Goal: Task Accomplishment & Management: Use online tool/utility

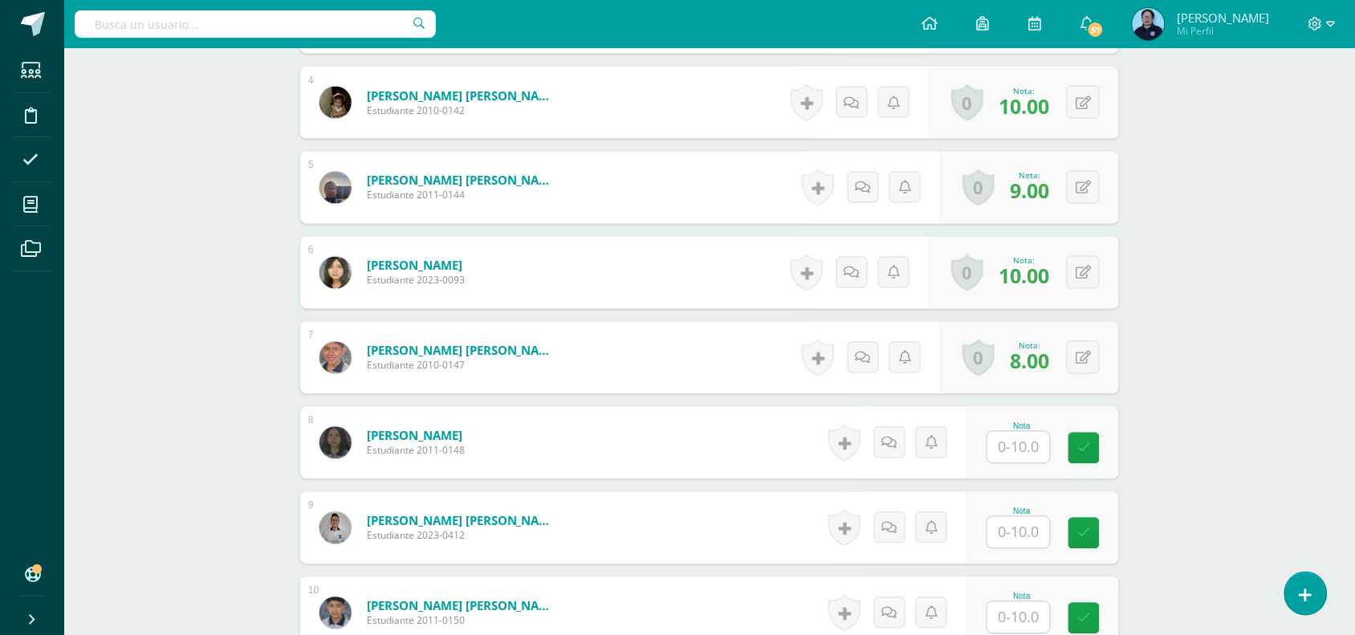
scroll to position [771, 0]
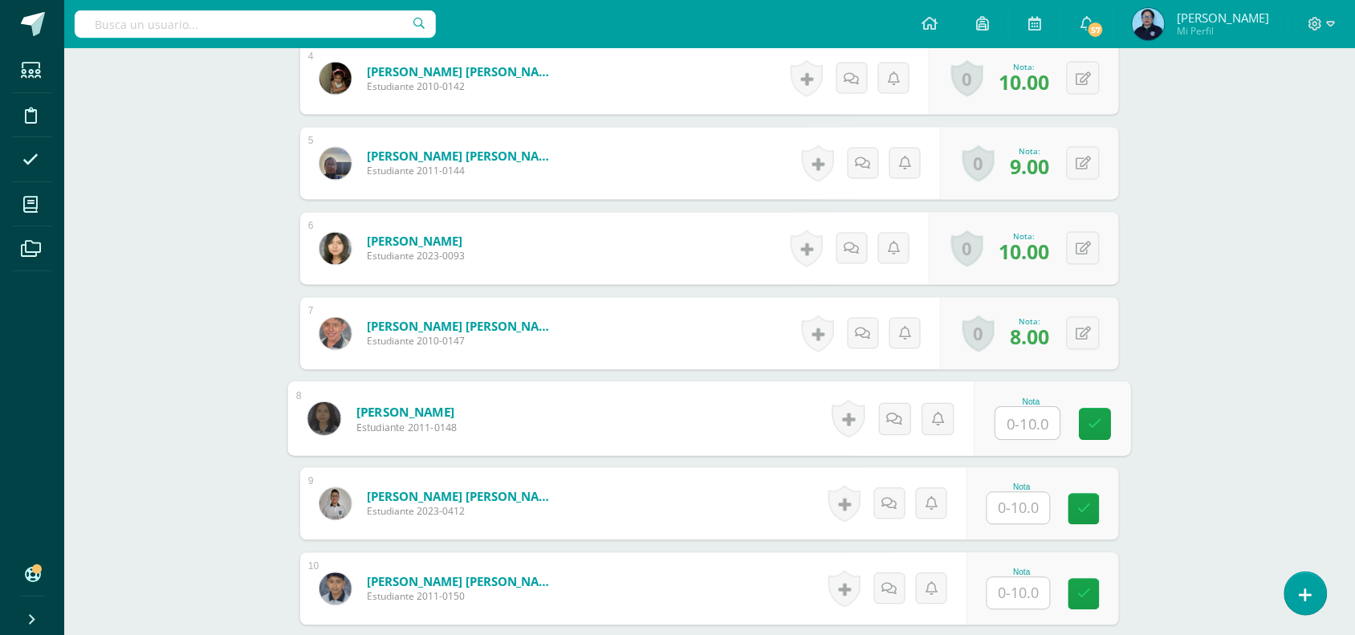
click at [1028, 419] on input "text" at bounding box center [1028, 424] width 64 height 32
type input "8"
click at [1094, 431] on icon at bounding box center [1096, 425] width 14 height 14
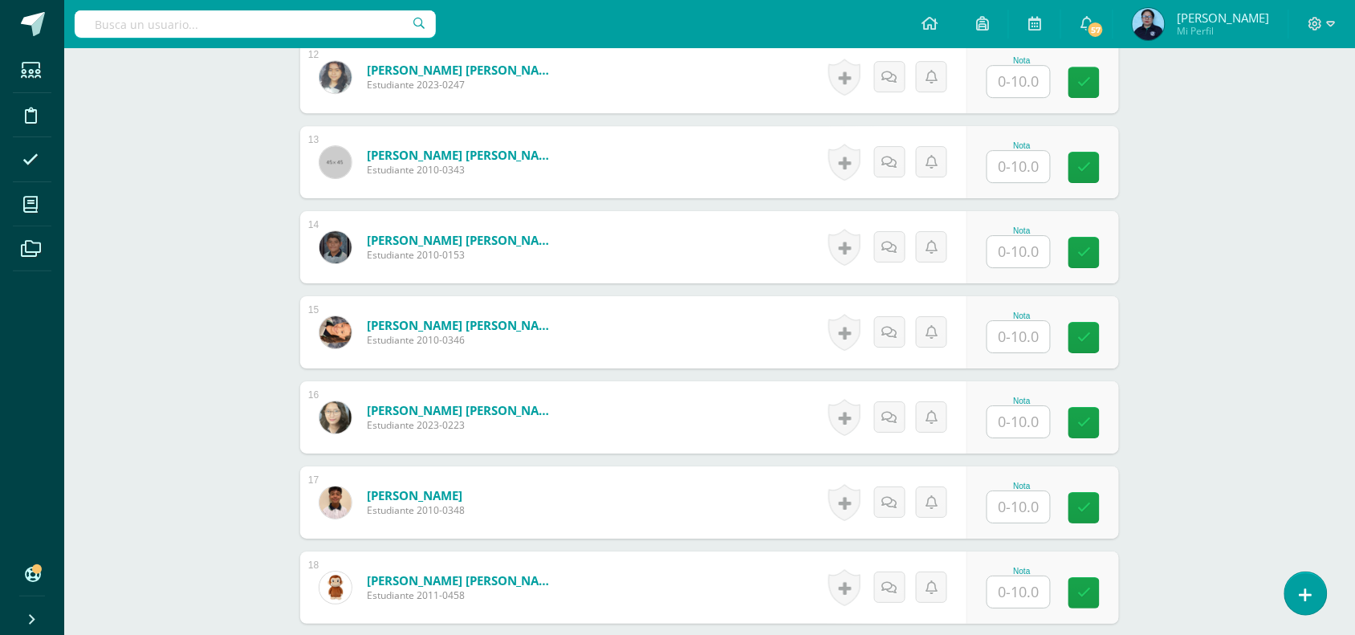
scroll to position [1493, 0]
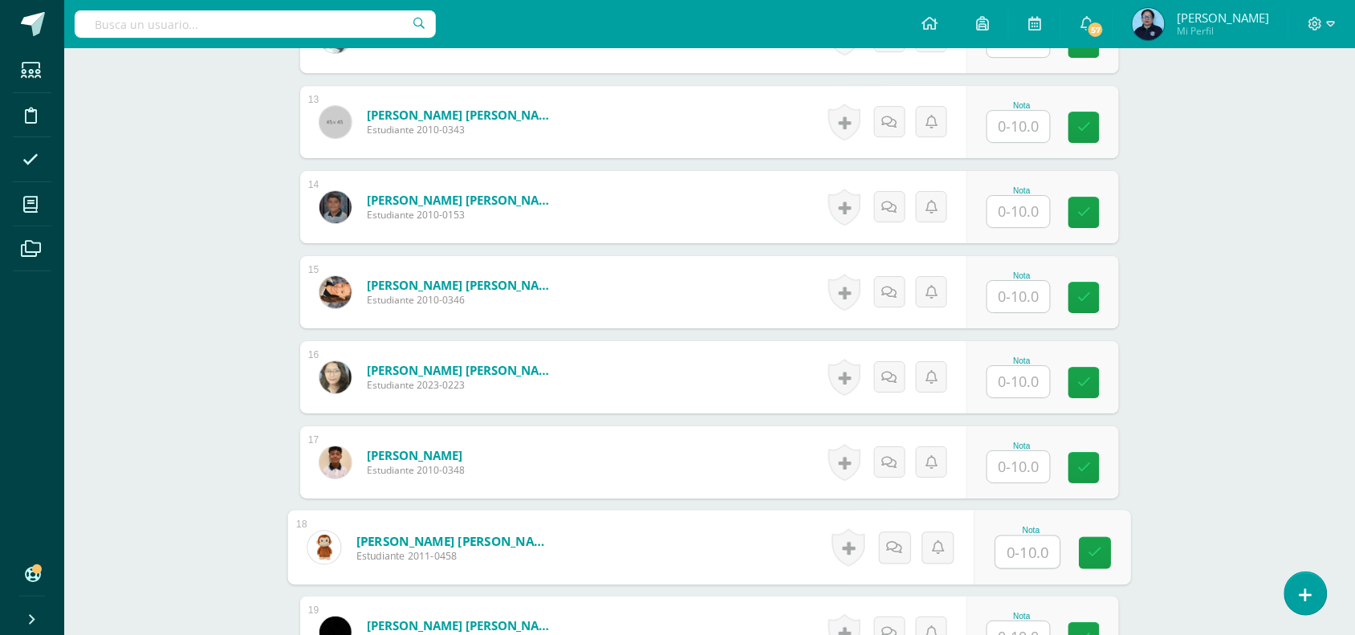
click at [1028, 552] on input "text" at bounding box center [1028, 552] width 64 height 32
type input "10"
click at [1090, 550] on icon at bounding box center [1096, 553] width 14 height 14
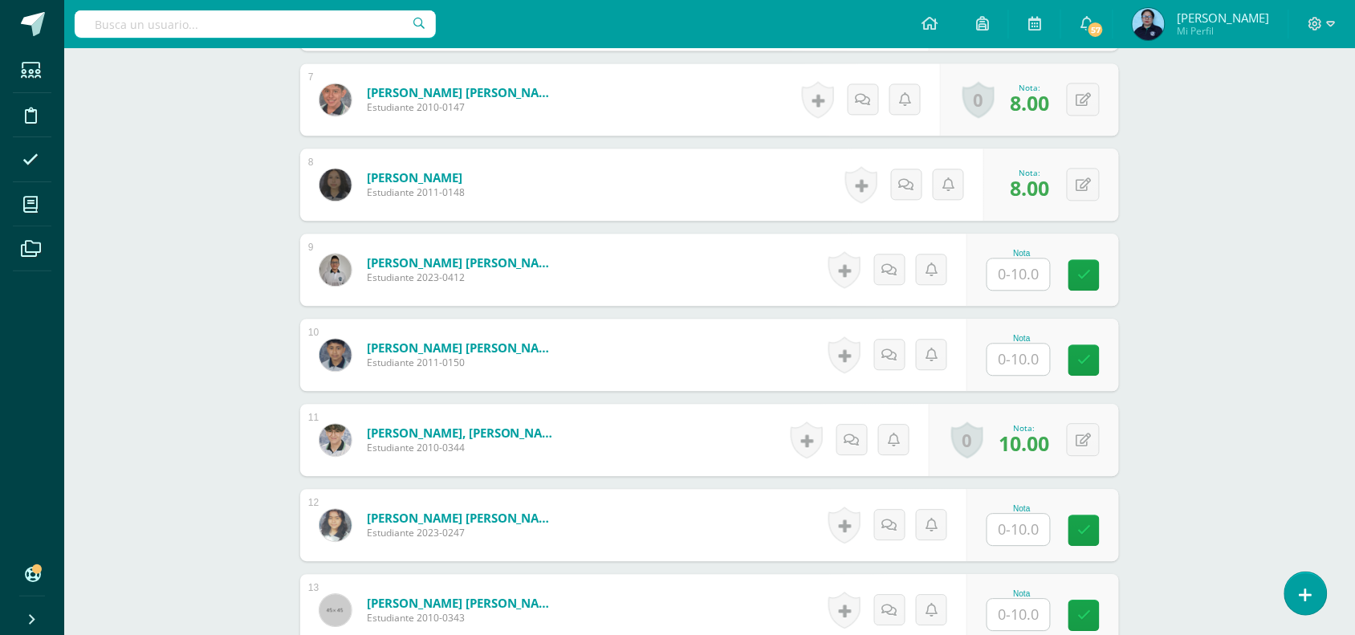
scroll to position [1012, 0]
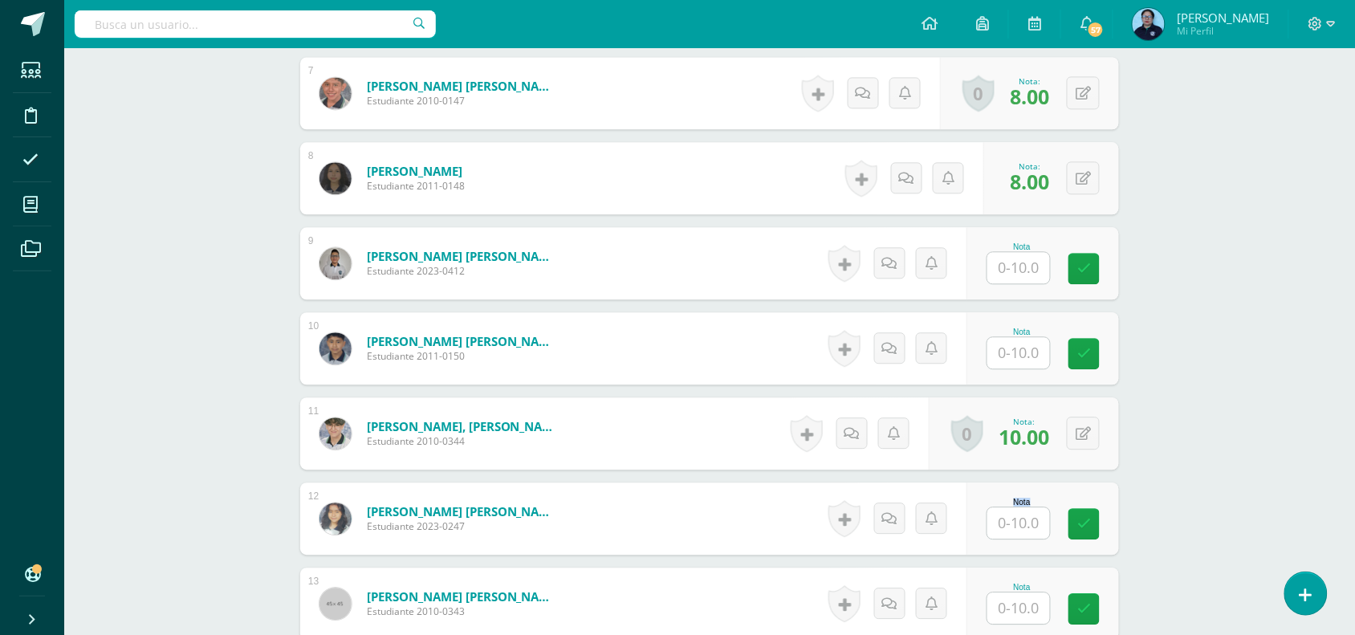
drag, startPoint x: 1038, startPoint y: 495, endPoint x: 1036, endPoint y: 524, distance: 29.0
click at [1036, 524] on div "Nota" at bounding box center [1043, 519] width 153 height 72
click at [1036, 524] on input "text" at bounding box center [1028, 523] width 64 height 32
type input "9"
click at [1100, 532] on link at bounding box center [1096, 524] width 32 height 32
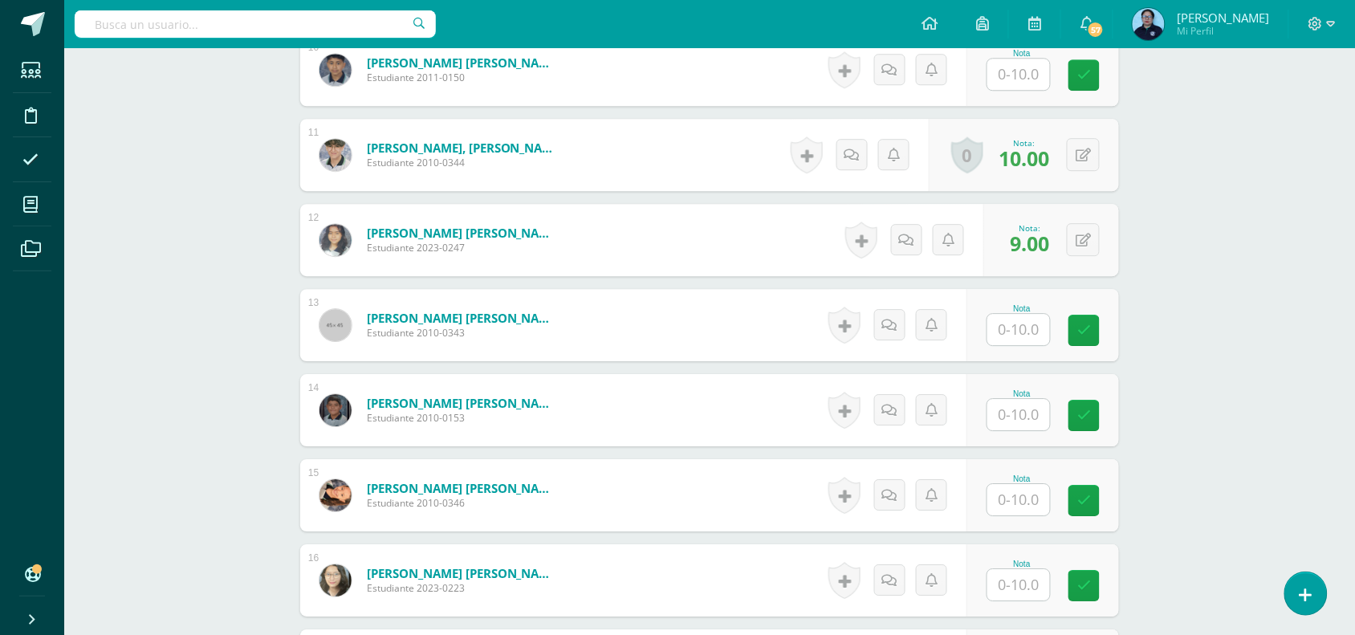
scroll to position [1293, 0]
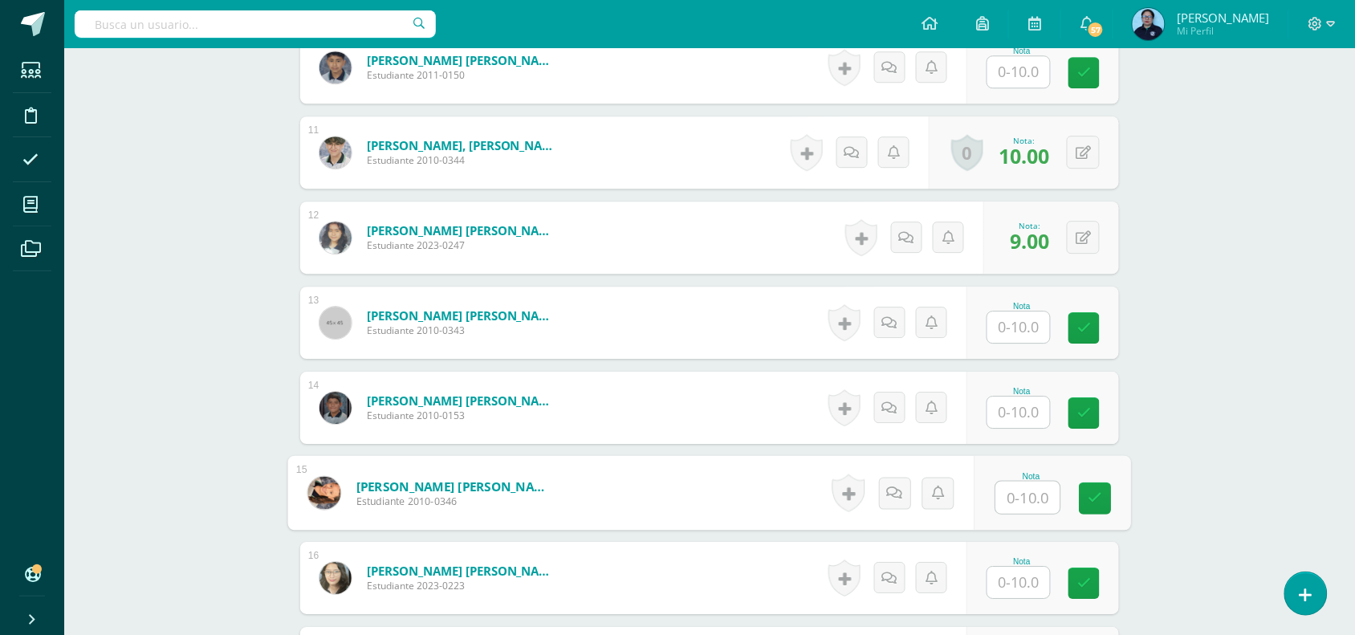
click at [1002, 508] on input "text" at bounding box center [1028, 498] width 64 height 32
type input "10"
click at [1090, 486] on link at bounding box center [1096, 499] width 32 height 32
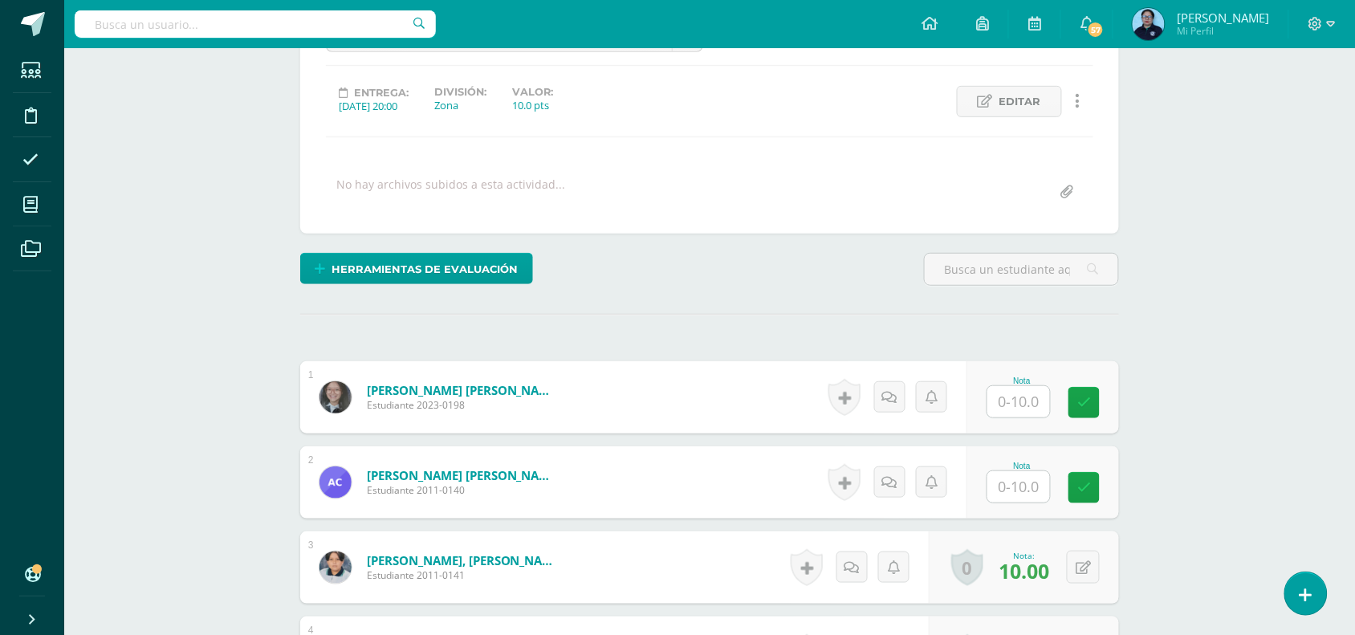
scroll to position [0, 0]
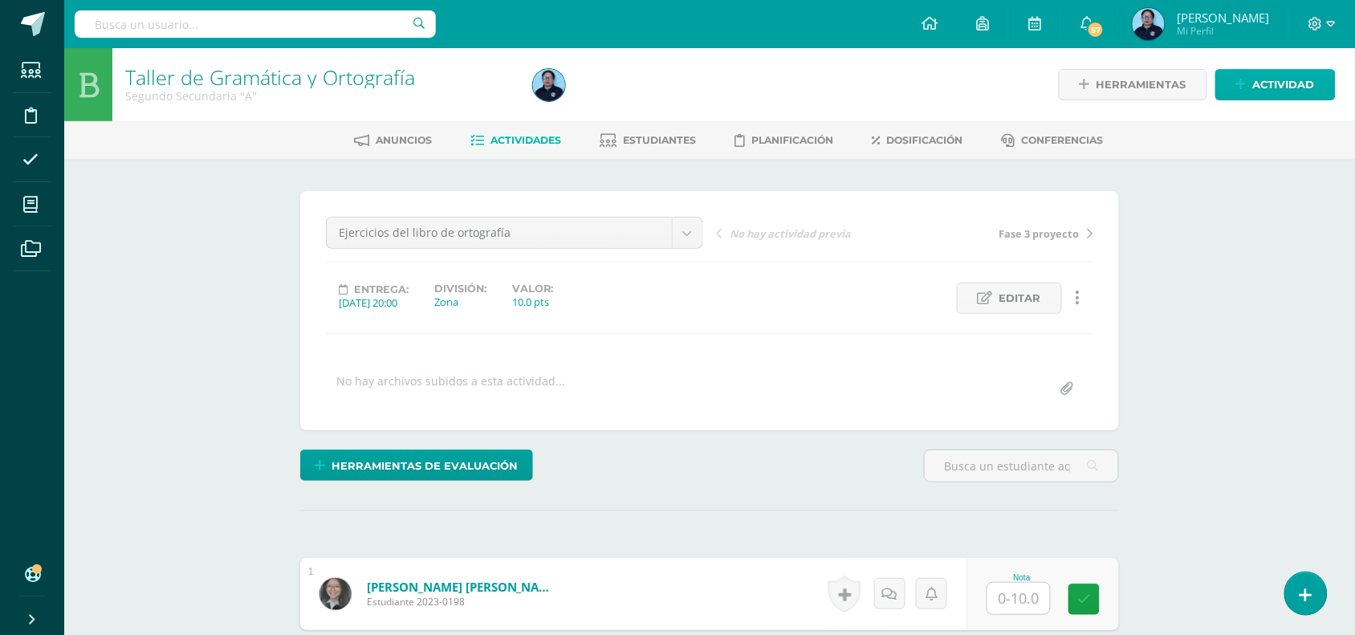
drag, startPoint x: 1242, startPoint y: 66, endPoint x: 1242, endPoint y: 75, distance: 8.8
click at [1242, 75] on div "Herramientas Detalle de asistencias Actividad" at bounding box center [1138, 84] width 395 height 73
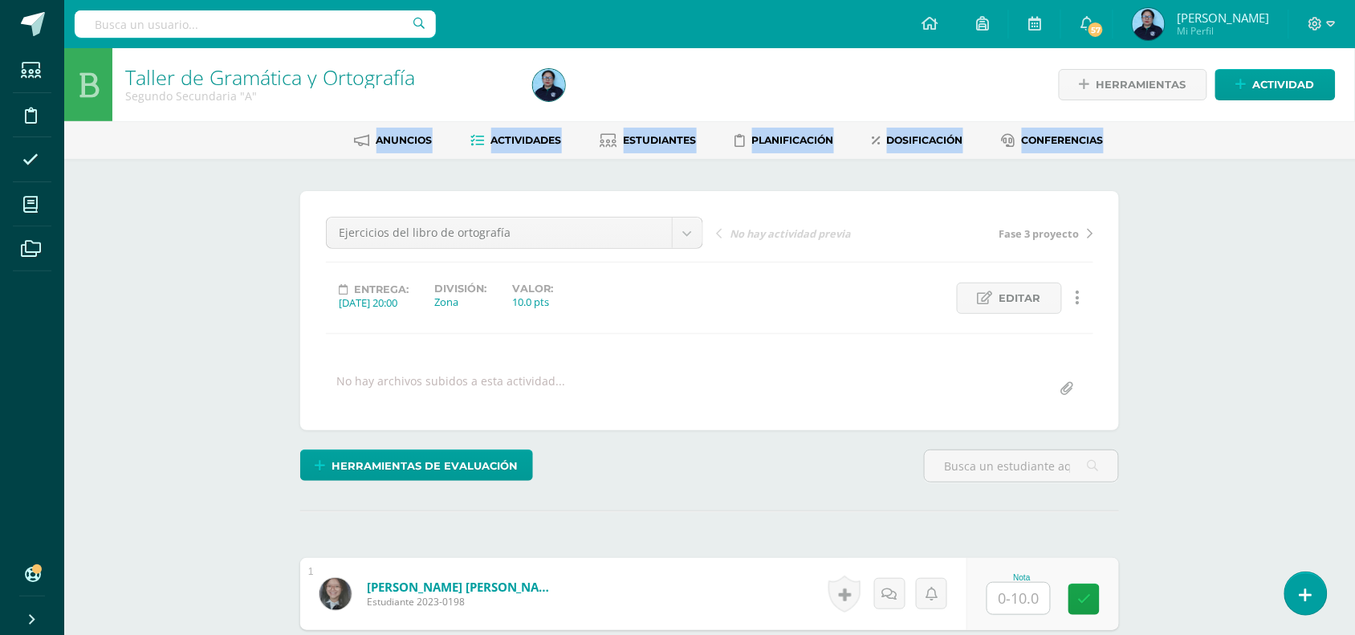
drag, startPoint x: 1355, startPoint y: 87, endPoint x: 1365, endPoint y: 136, distance: 50.9
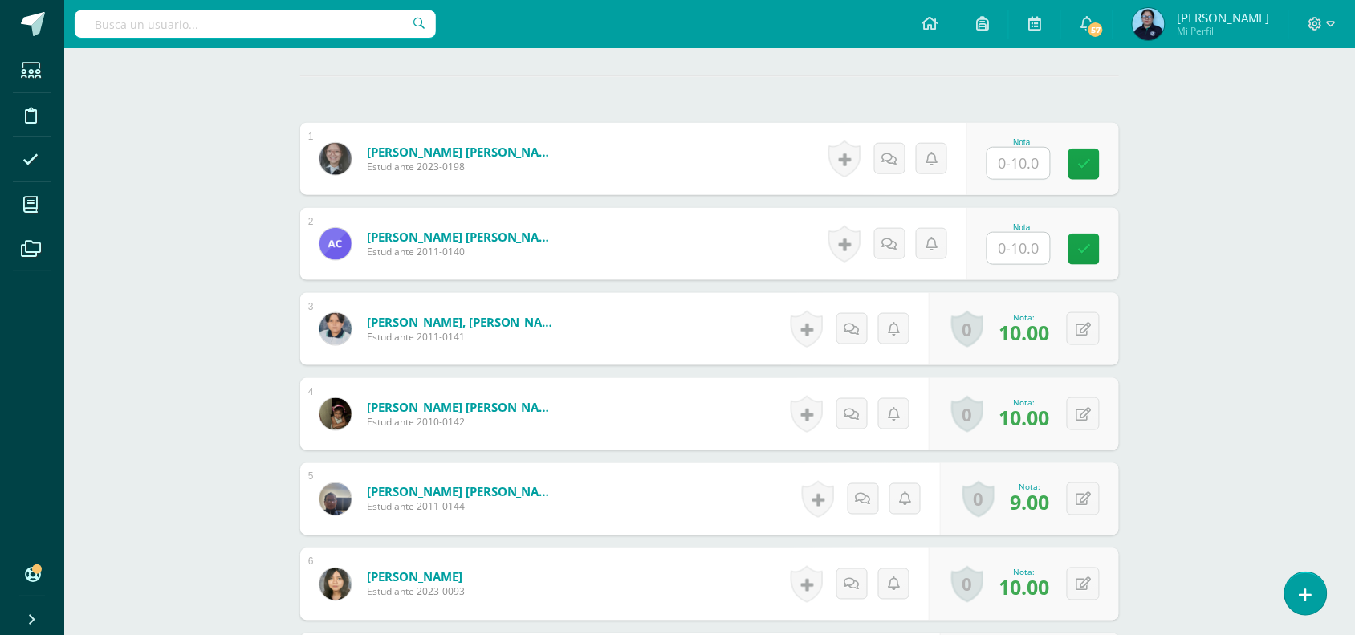
scroll to position [990, 0]
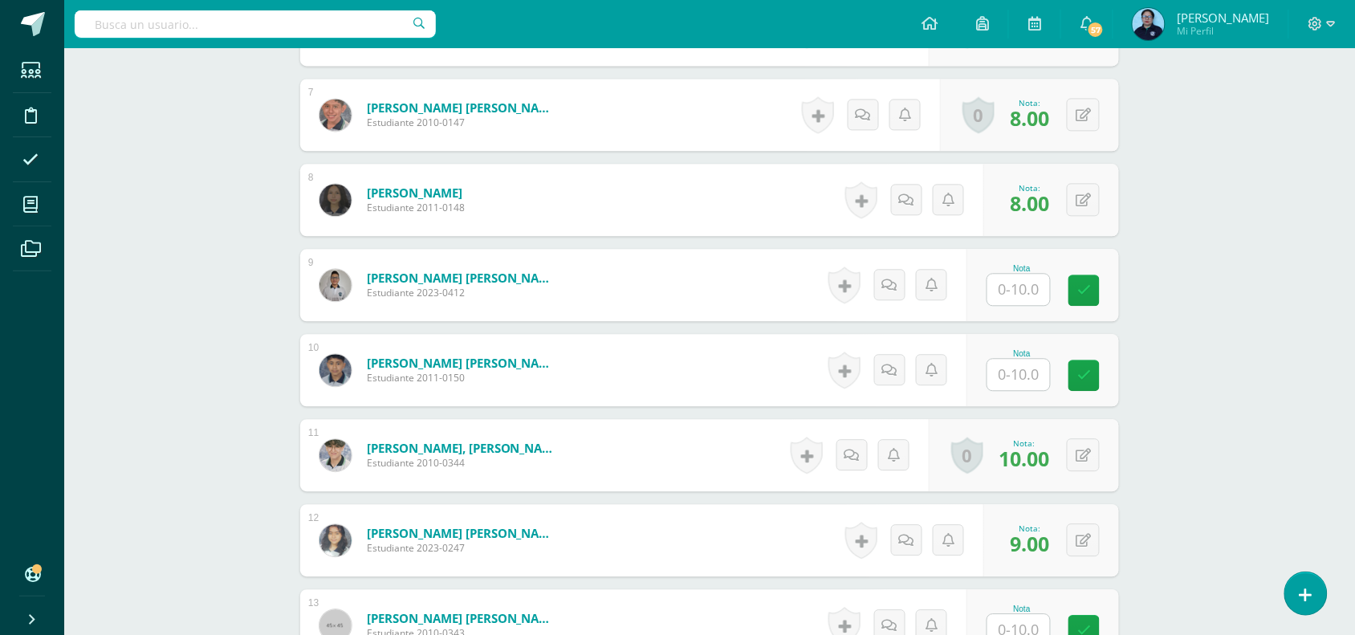
click at [1355, 401] on div "Taller de Gramática y Ortografía Segundo Secundaria "A" Herramientas Detalle de…" at bounding box center [709, 462] width 1291 height 2809
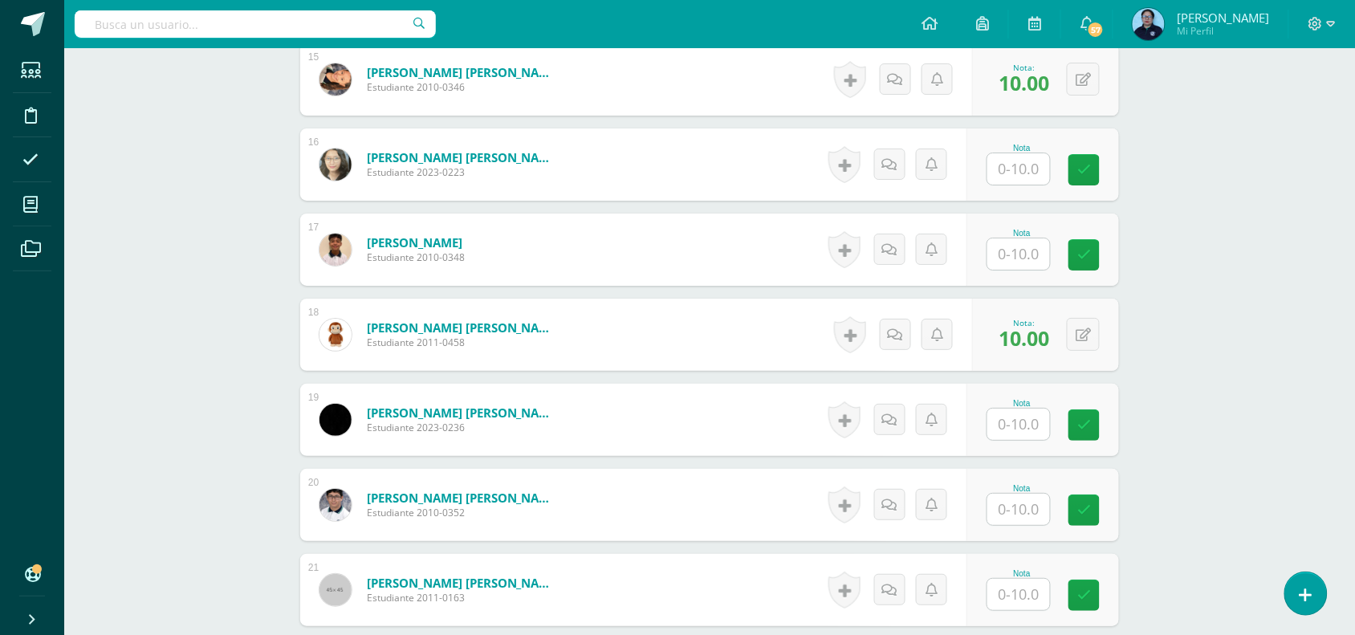
scroll to position [1746, 0]
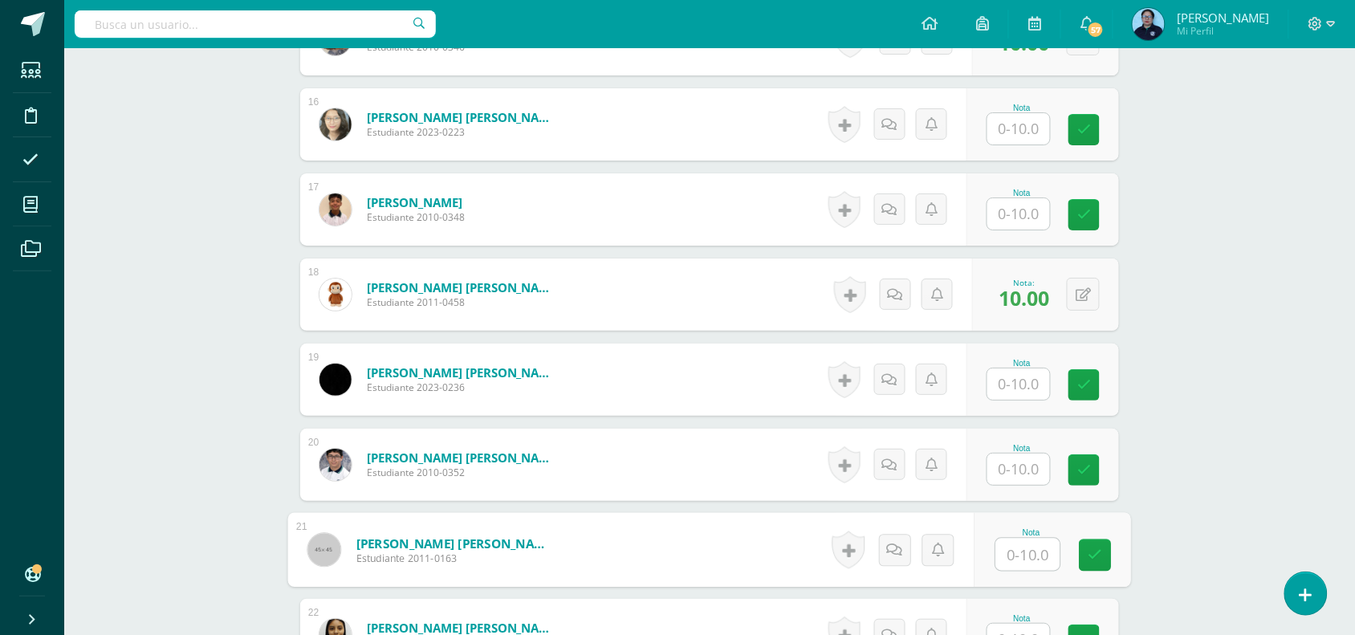
click at [1021, 544] on input "text" at bounding box center [1028, 555] width 64 height 32
type input "8"
click at [1096, 560] on icon at bounding box center [1096, 555] width 14 height 14
drag, startPoint x: 1347, startPoint y: 528, endPoint x: 793, endPoint y: 581, distance: 555.7
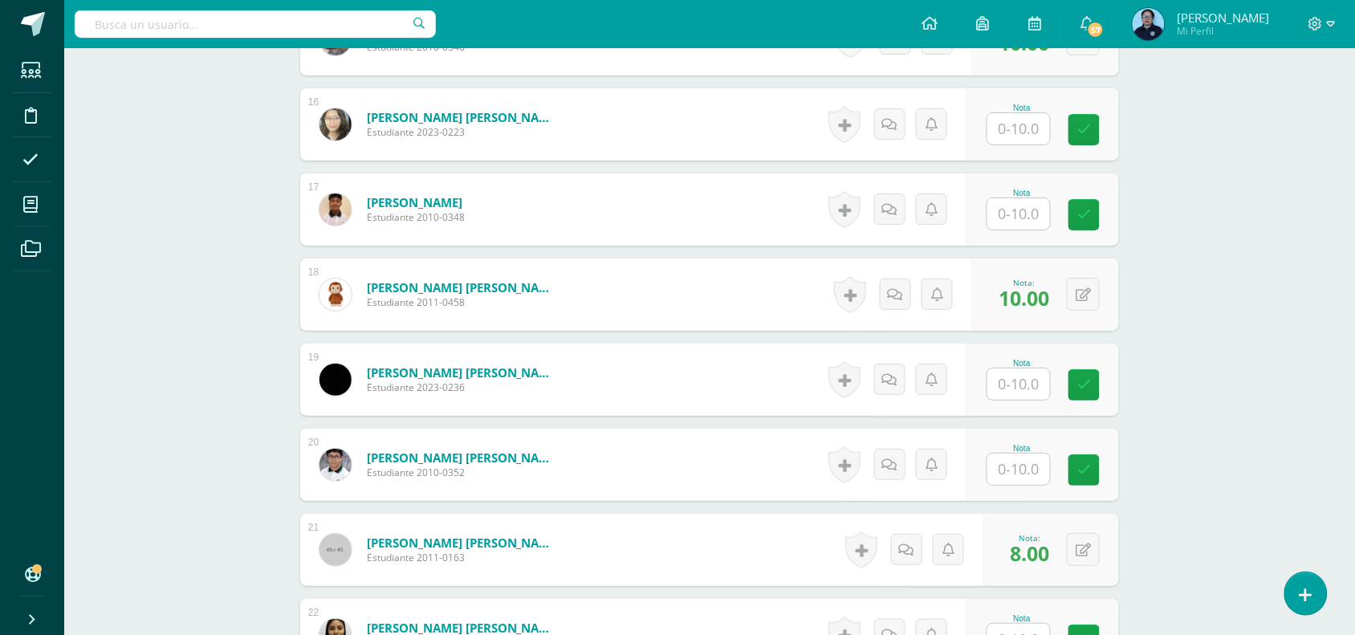
click at [793, 581] on form "[PERSON_NAME] [PERSON_NAME] Estudiante 2011-0163 Nota 8.00 0 [GEOGRAPHIC_DATA] …" at bounding box center [709, 550] width 819 height 72
click at [1026, 478] on input "text" at bounding box center [1028, 470] width 64 height 32
type input "10"
click at [1094, 470] on icon at bounding box center [1096, 470] width 14 height 14
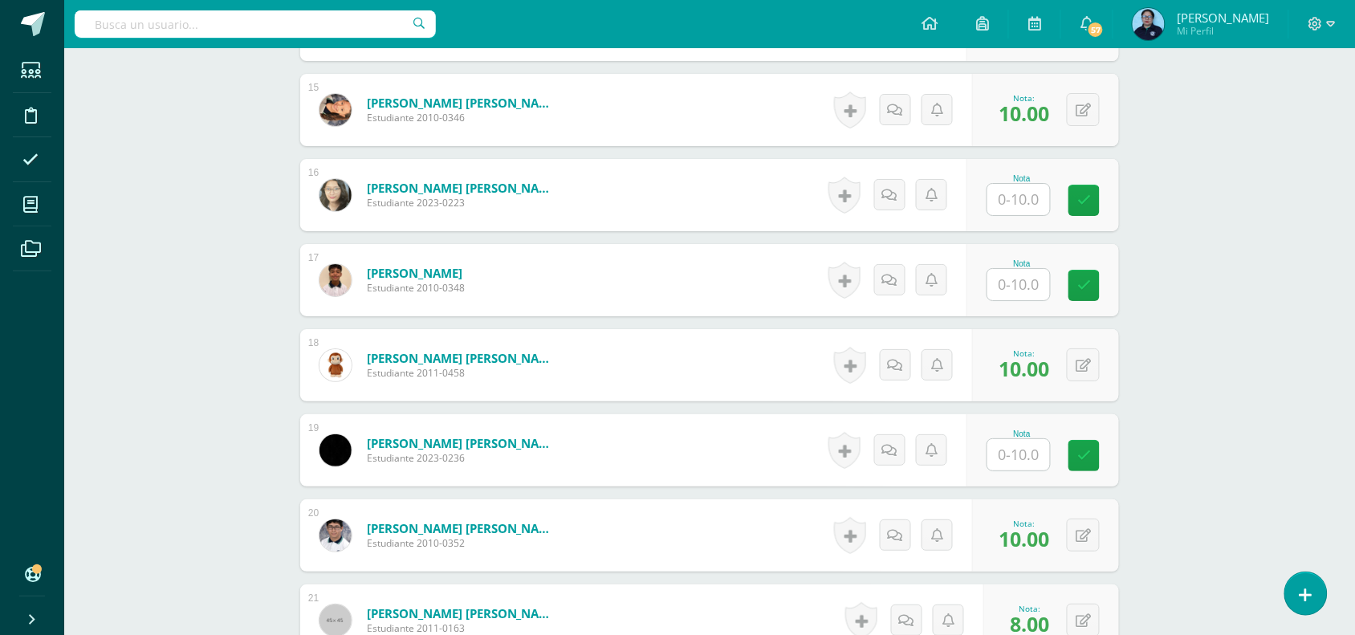
scroll to position [1667, 0]
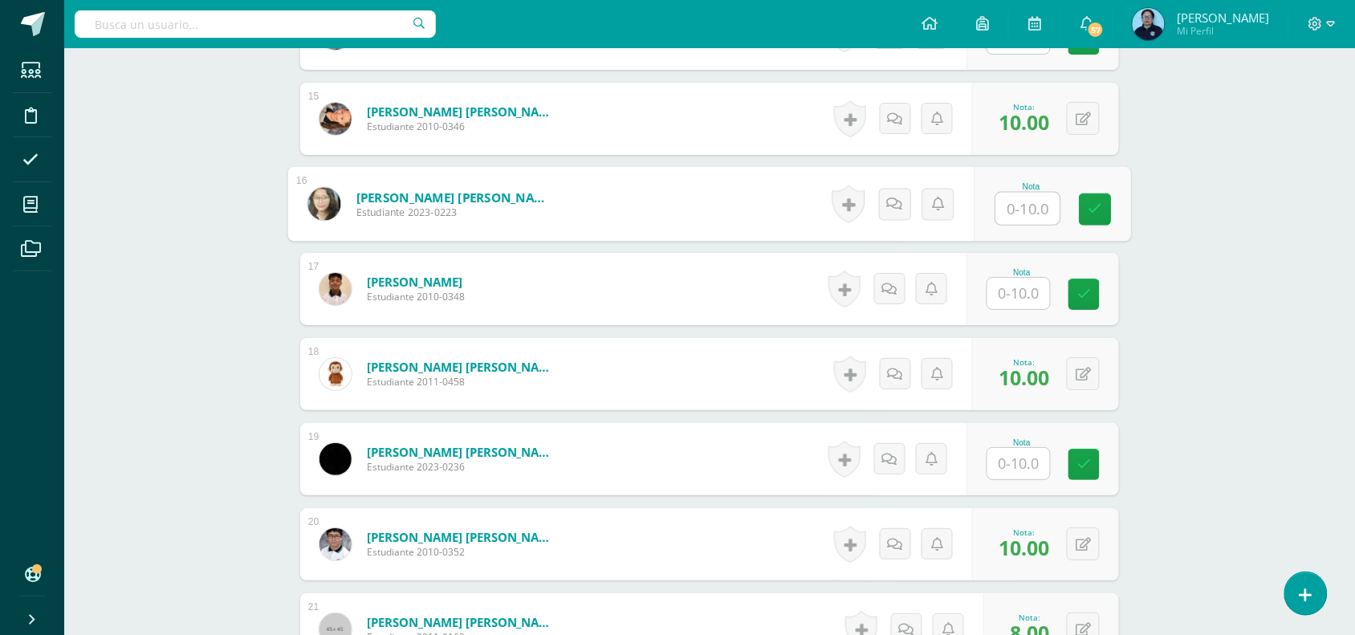
click at [1014, 213] on input "text" at bounding box center [1028, 209] width 64 height 32
type input "10"
click at [1089, 203] on icon at bounding box center [1096, 209] width 14 height 14
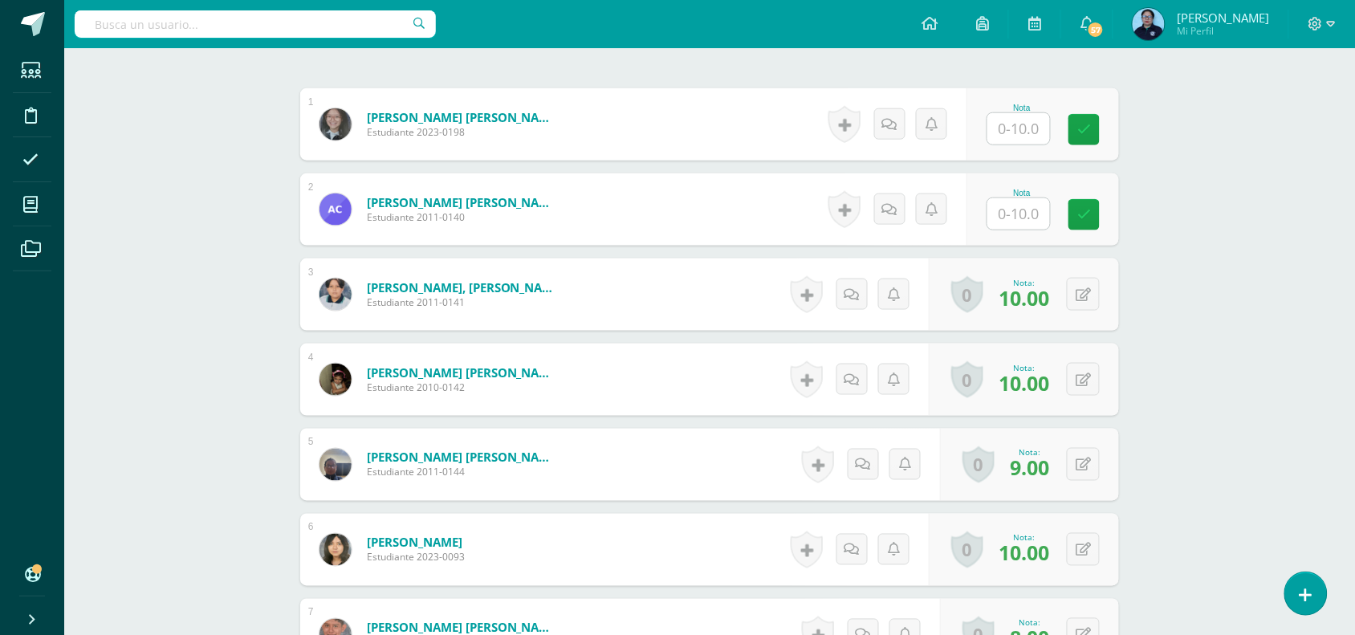
scroll to position [464, 0]
